Goal: Subscribe to service/newsletter

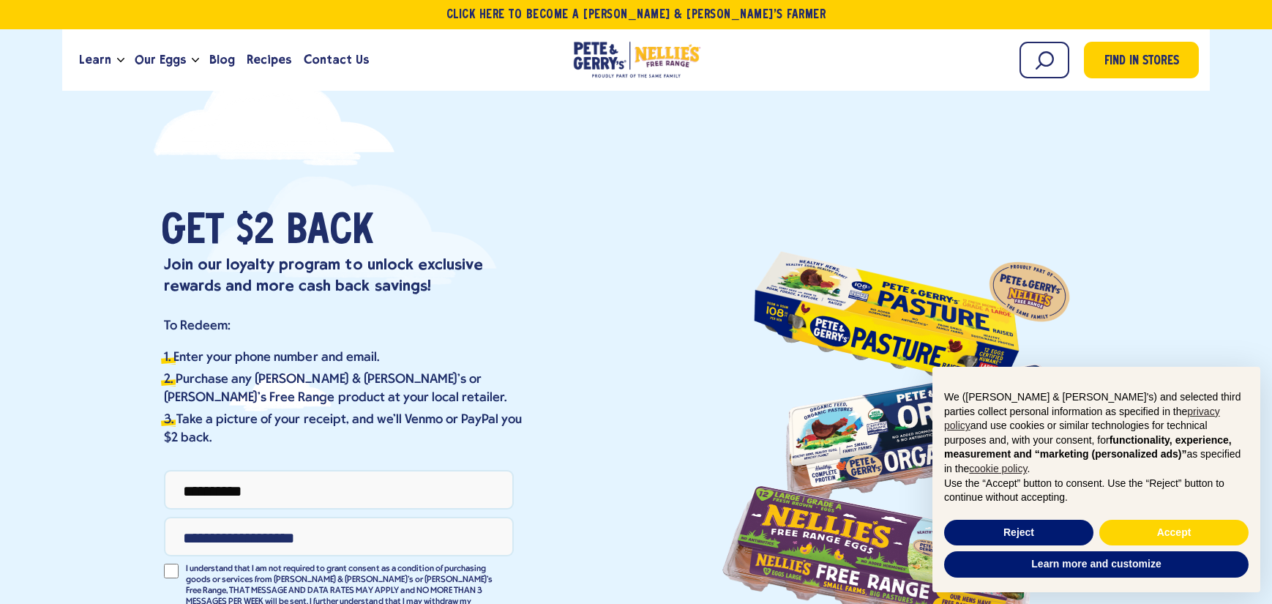
type input "**********"
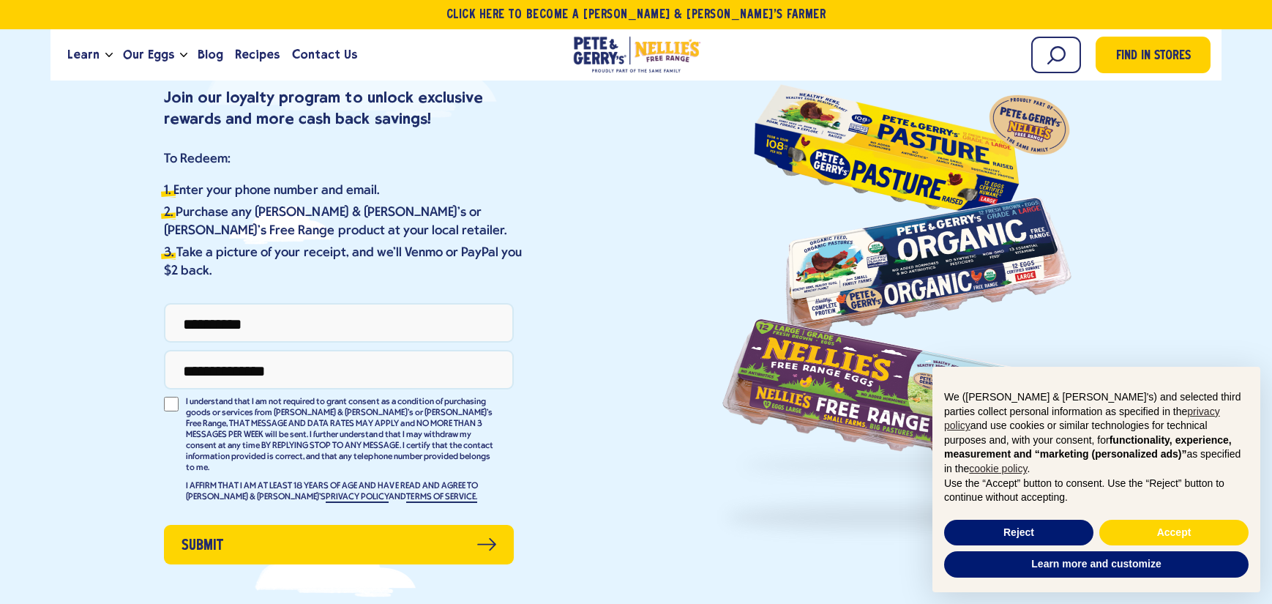
scroll to position [173, 0]
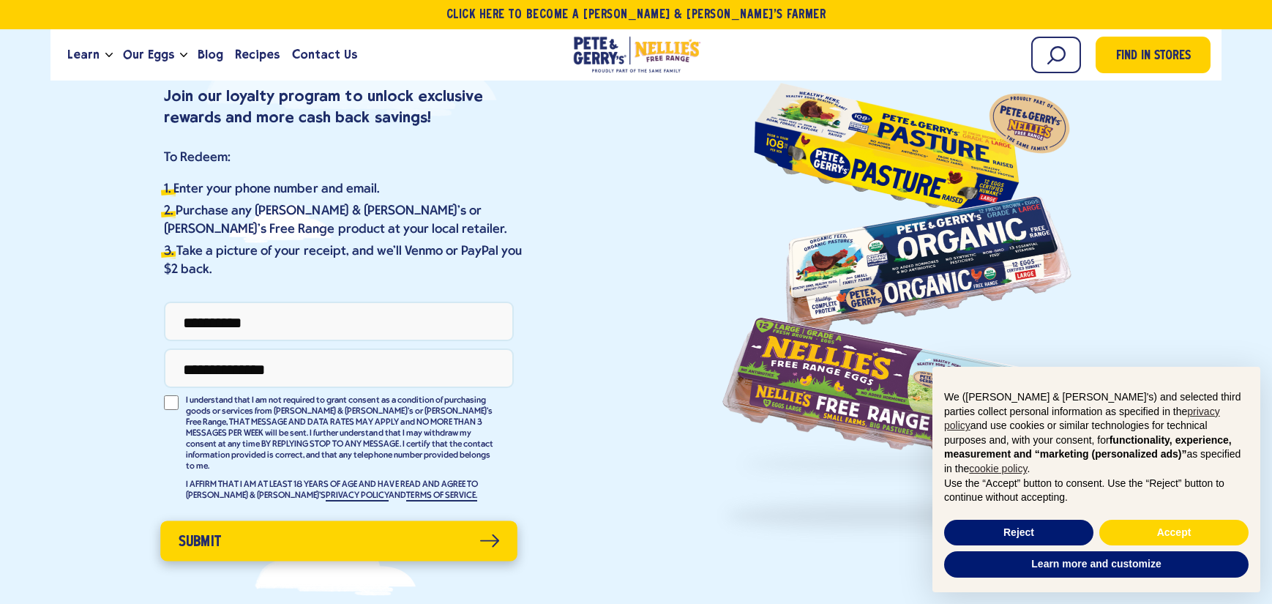
click at [220, 535] on button "Submit" at bounding box center [338, 540] width 357 height 40
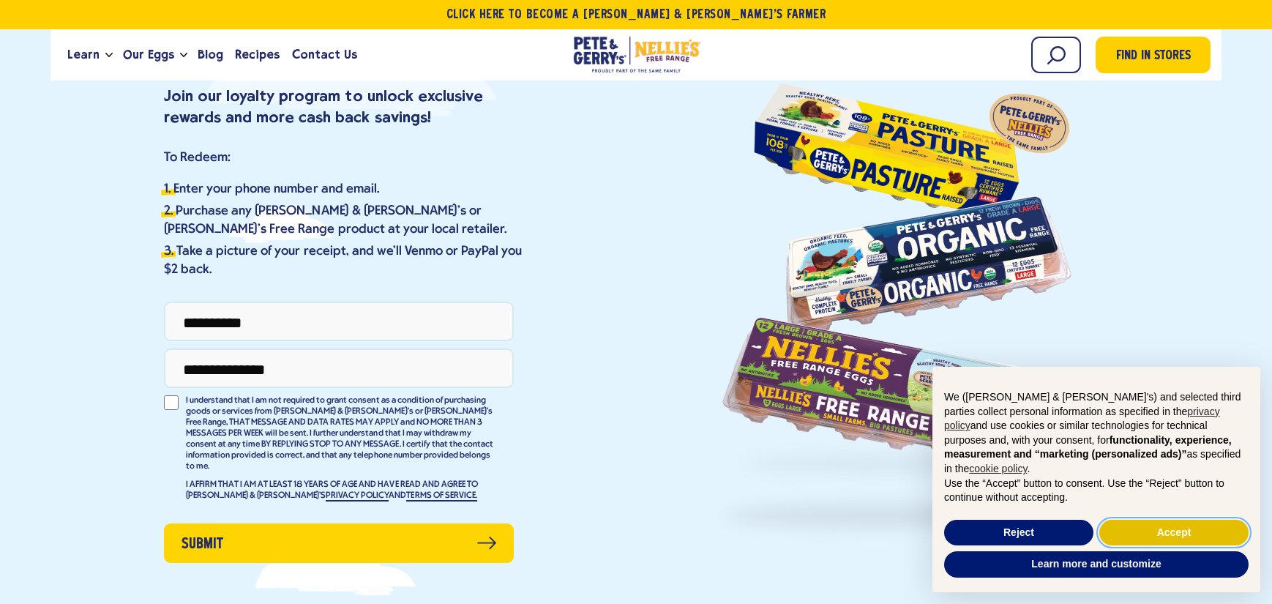
click at [1164, 533] on button "Accept" at bounding box center [1173, 533] width 149 height 26
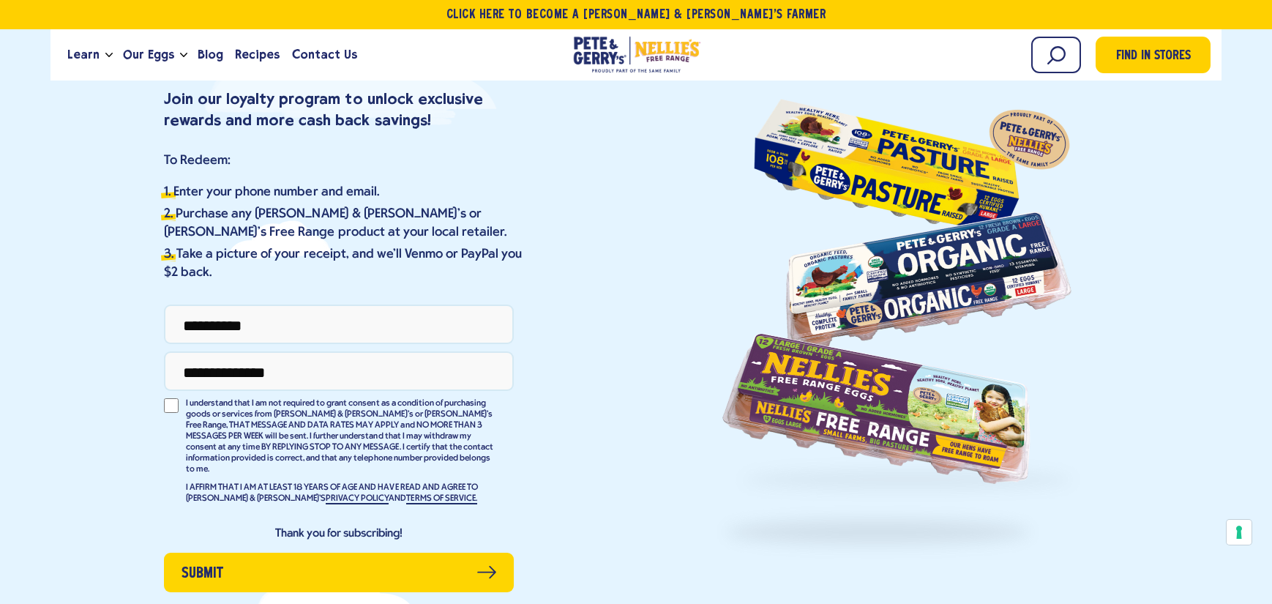
scroll to position [169, 1]
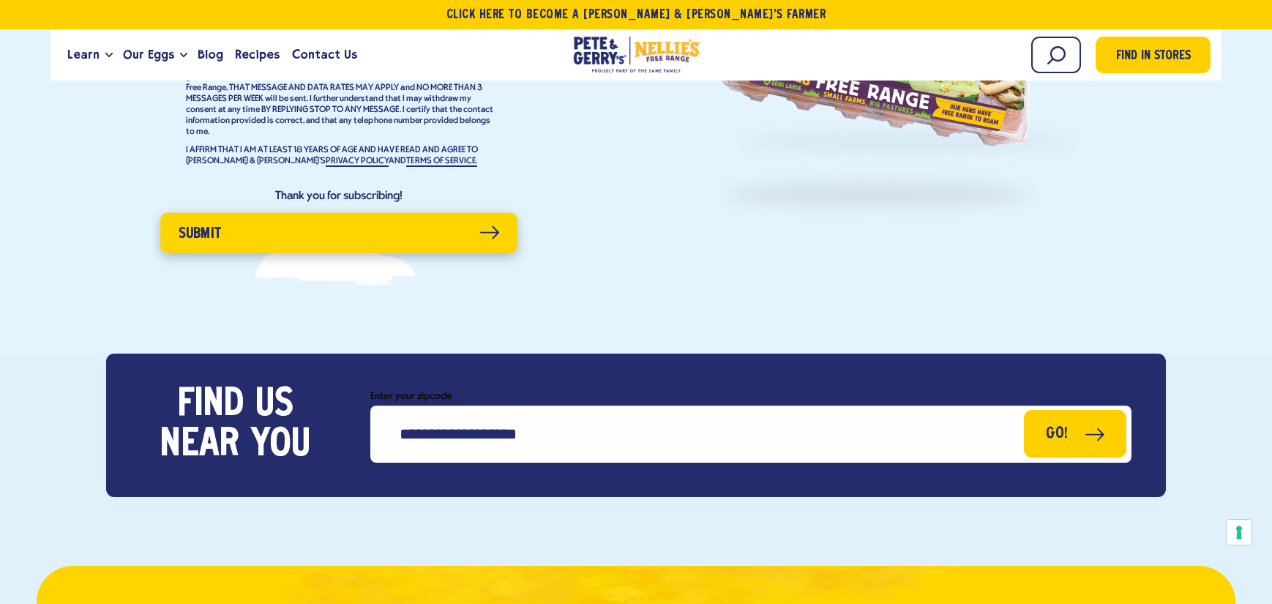
click at [410, 222] on button "Submit" at bounding box center [338, 232] width 357 height 40
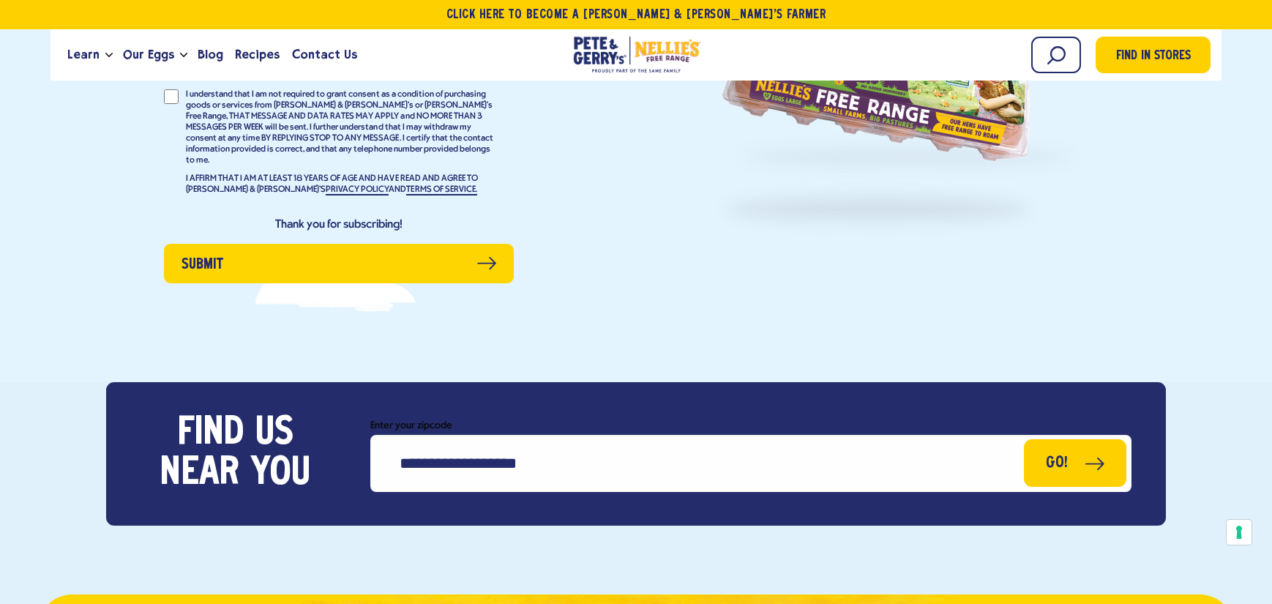
scroll to position [506, 0]
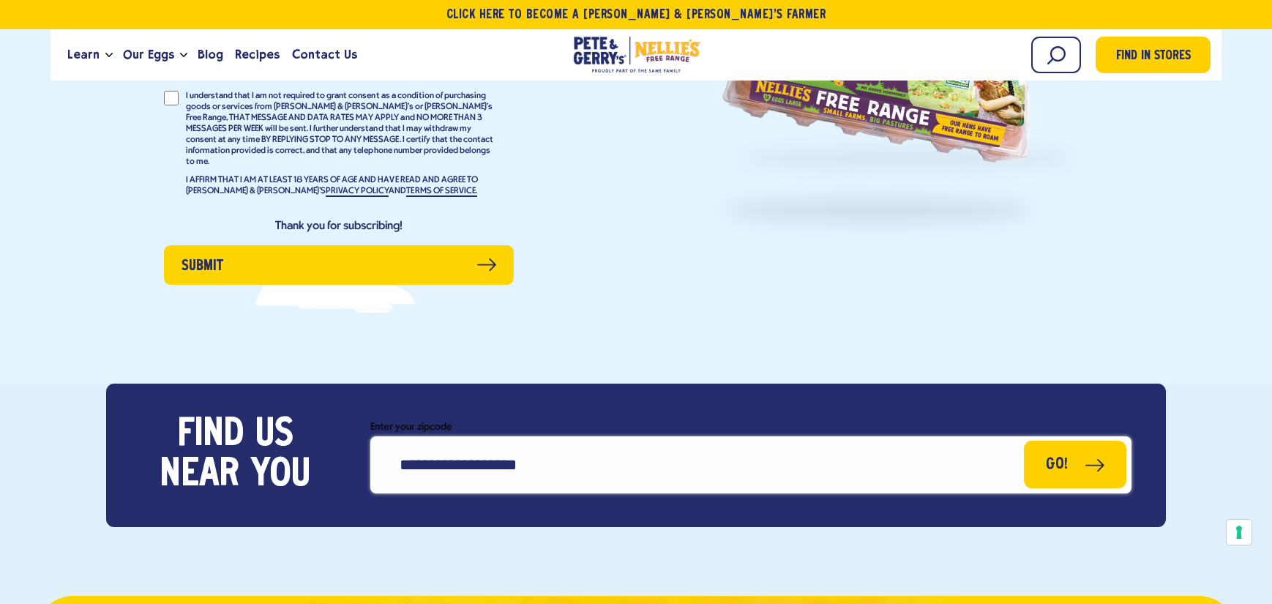
click at [479, 438] on input "Enter your zipcode" at bounding box center [750, 464] width 761 height 57
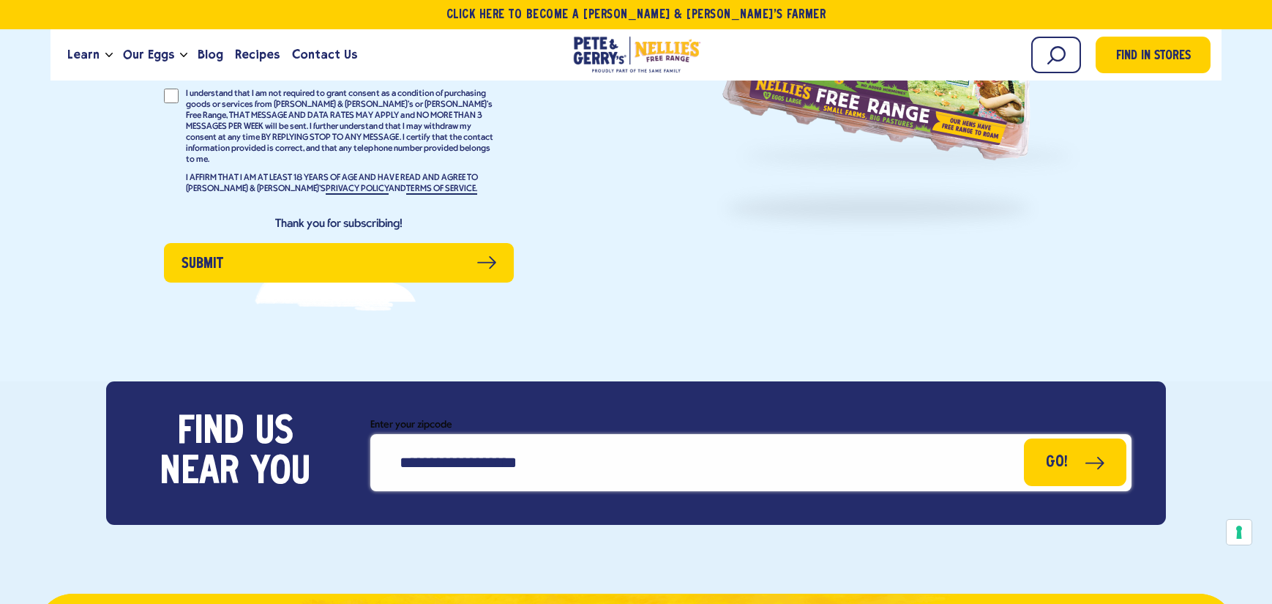
type input "*****"
click at [1062, 441] on button "Go!" at bounding box center [1075, 462] width 102 height 48
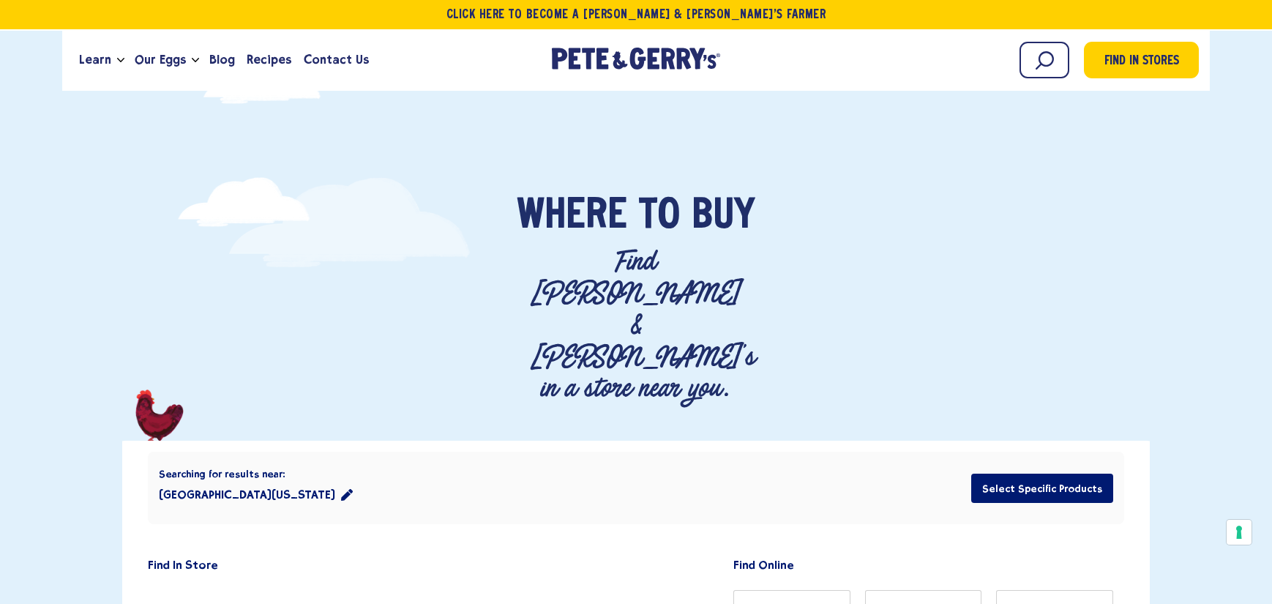
scroll to position [75, 0]
